Goal: Task Accomplishment & Management: Complete application form

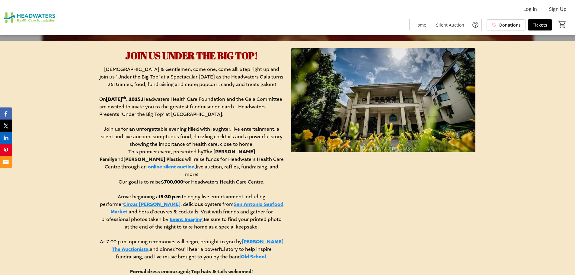
scroll to position [243, 0]
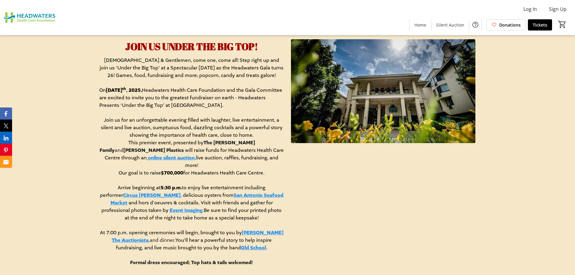
click at [196, 155] on link "online silent auction," at bounding box center [172, 158] width 48 height 7
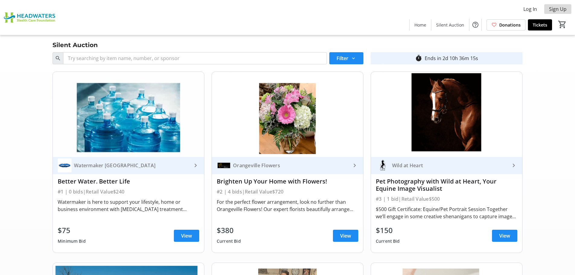
click at [562, 8] on span "Sign Up" at bounding box center [558, 8] width 18 height 7
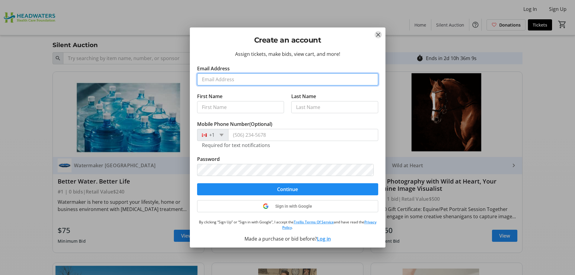
click at [210, 81] on input "Email Address" at bounding box center [287, 79] width 181 height 12
type input "[EMAIL_ADDRESS][DOMAIN_NAME]"
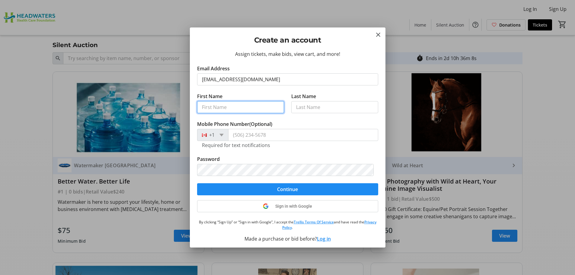
type input "[PERSON_NAME]"
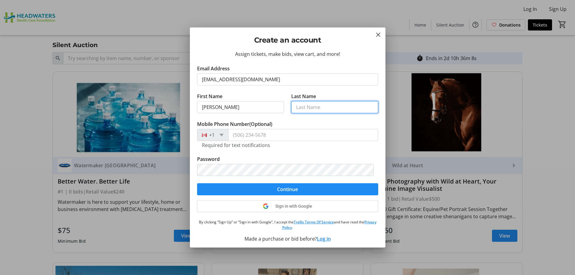
type input "[PERSON_NAME]"
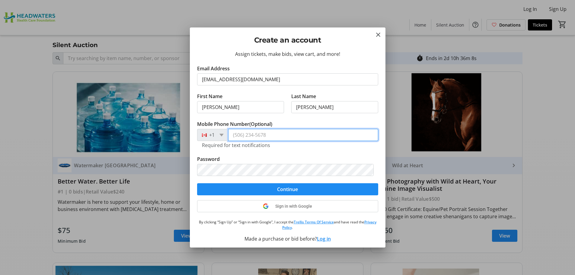
type input "[PHONE_NUMBER]"
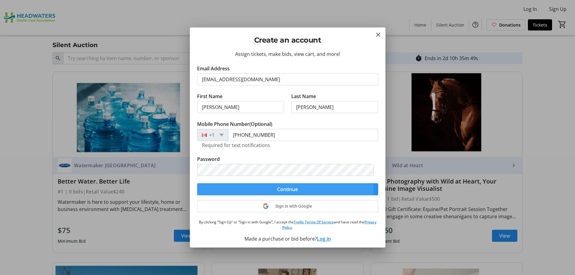
click at [258, 190] on span "submit" at bounding box center [287, 189] width 181 height 14
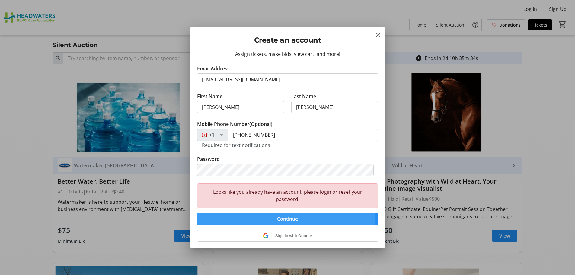
click at [286, 222] on span "Continue" at bounding box center [287, 218] width 21 height 7
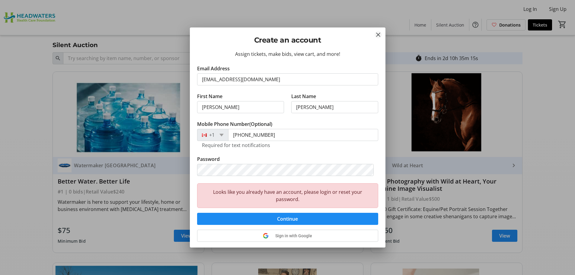
click at [378, 33] on mat-icon "Close" at bounding box center [378, 34] width 7 height 7
